Goal: Task Accomplishment & Management: Use online tool/utility

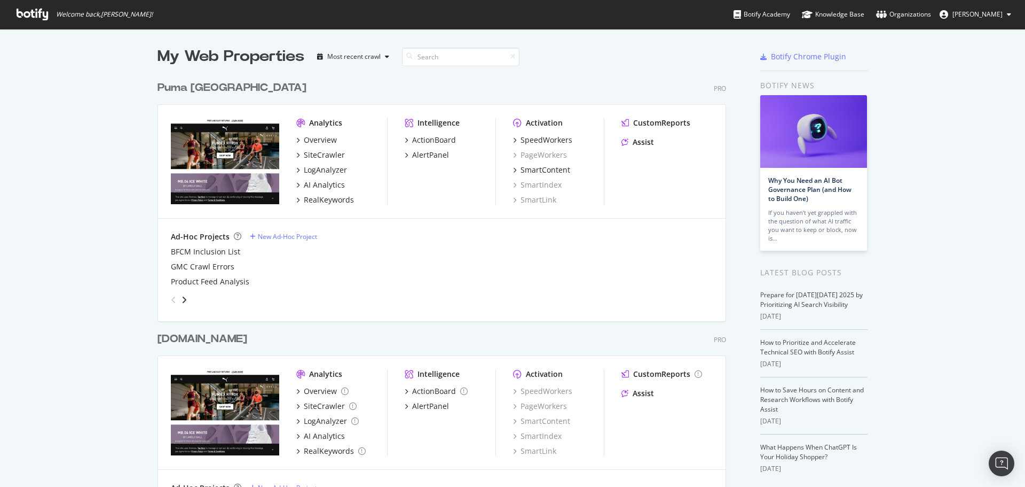
scroll to position [479, 1009]
click at [309, 143] on div "Overview" at bounding box center [320, 140] width 33 height 11
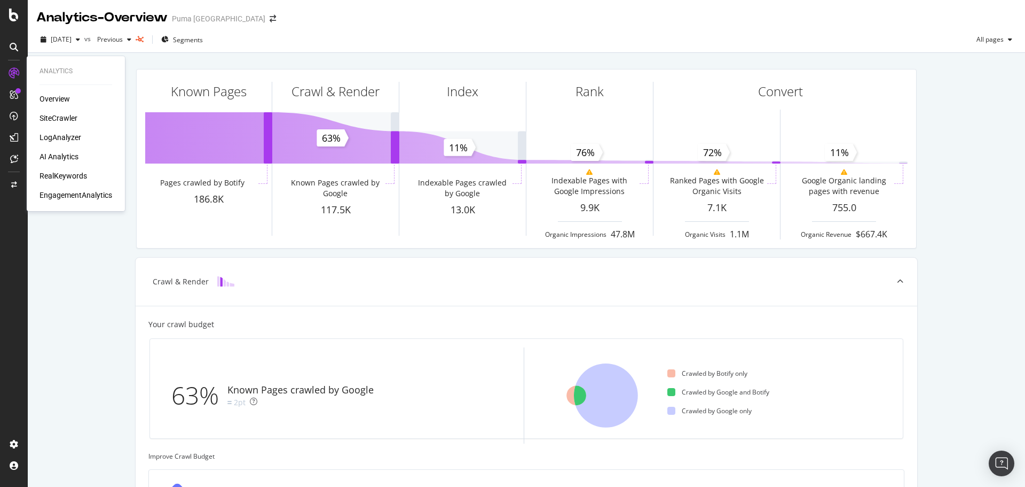
click at [59, 114] on div "SiteCrawler" at bounding box center [59, 118] width 38 height 11
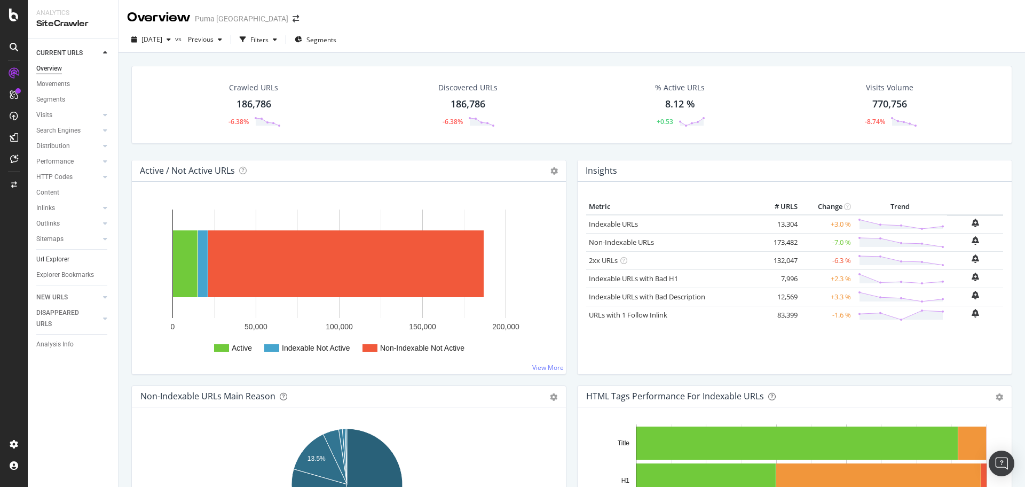
click at [69, 259] on link "Url Explorer" at bounding box center [73, 259] width 74 height 11
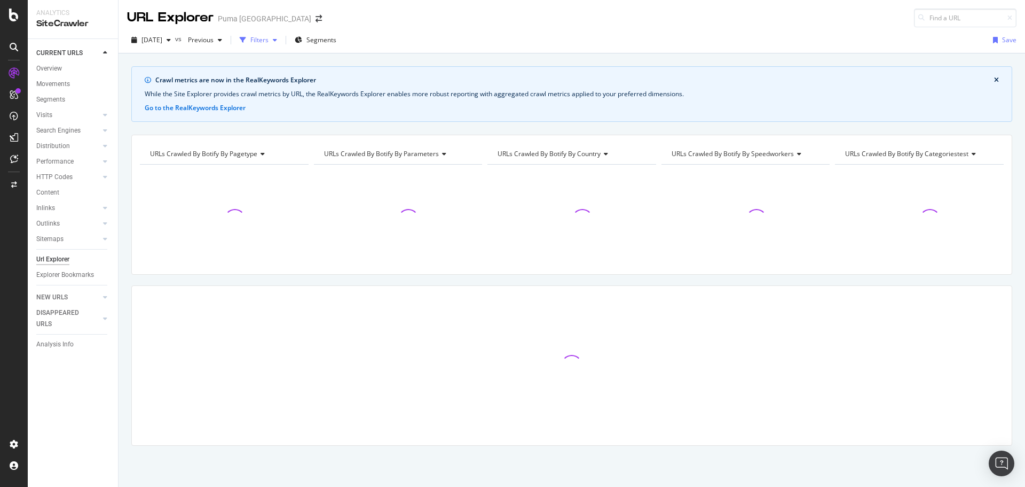
click at [269, 37] on div "Filters" at bounding box center [259, 39] width 18 height 9
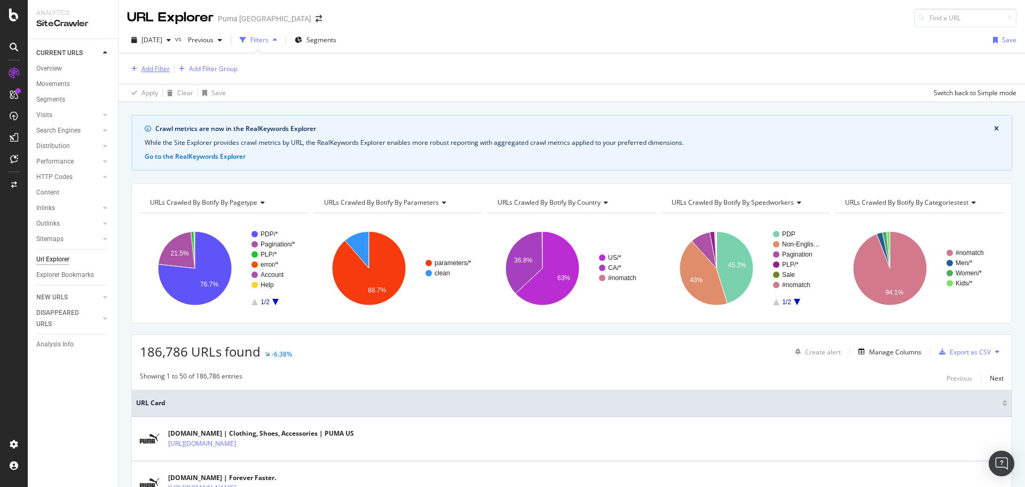
click at [152, 66] on div "Add Filter" at bounding box center [156, 68] width 28 height 9
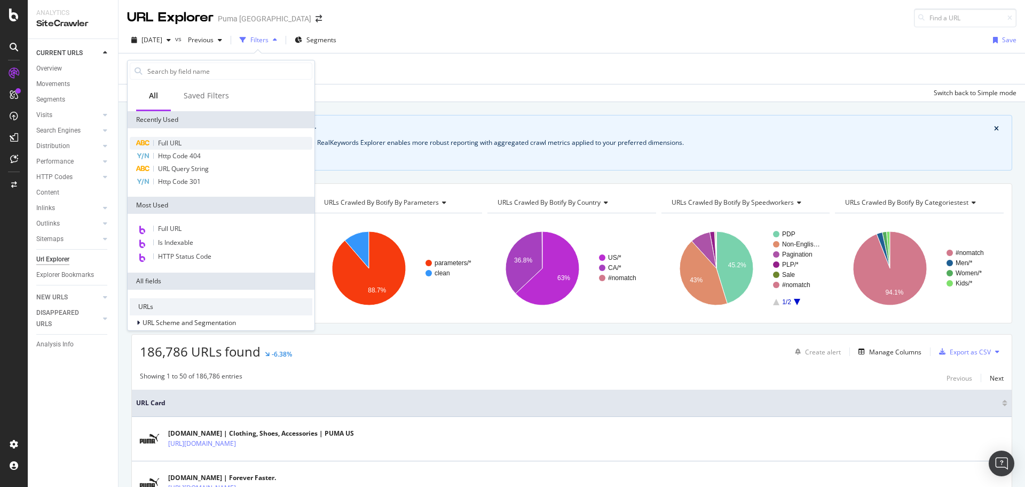
click at [166, 141] on span "Full URL" at bounding box center [169, 142] width 23 height 9
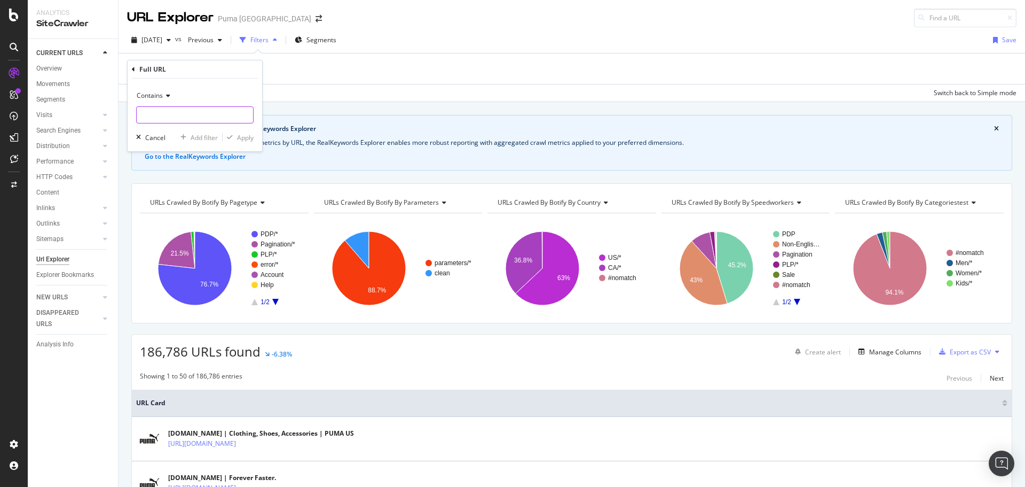
click at [167, 120] on input "text" at bounding box center [195, 114] width 116 height 17
paste input "[URL][DOMAIN_NAME]"
type input "[URL][DOMAIN_NAME]"
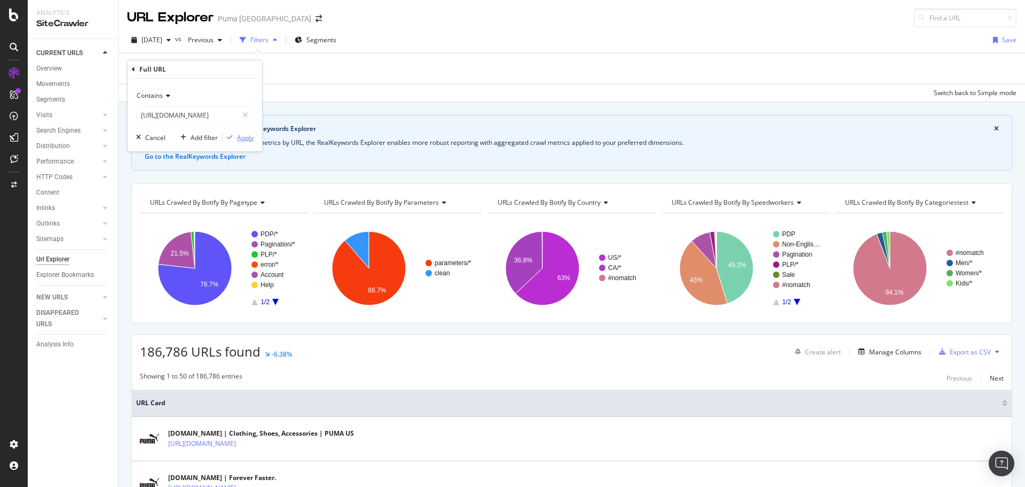
click at [250, 139] on div "Apply" at bounding box center [245, 137] width 17 height 9
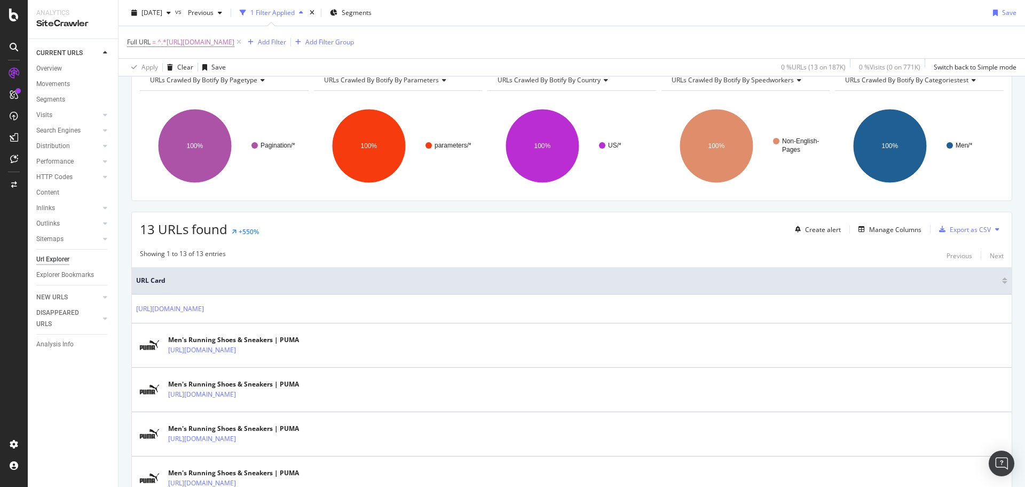
scroll to position [107, 0]
